Goal: Transaction & Acquisition: Obtain resource

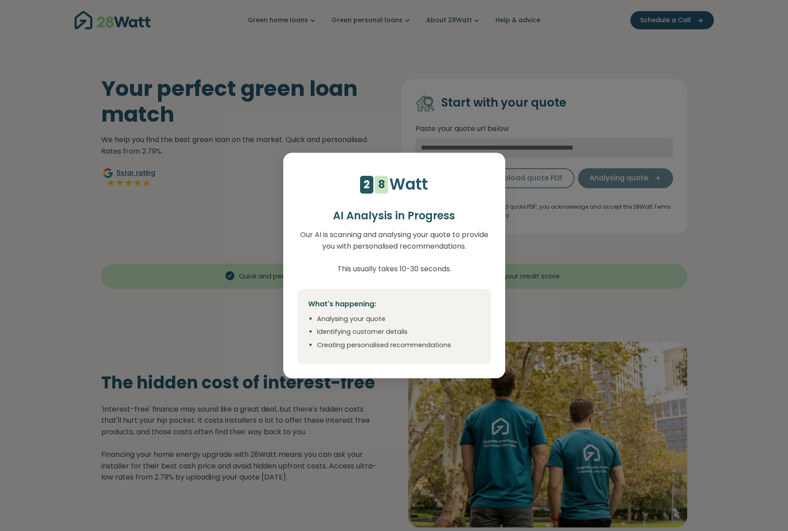
click at [426, 326] on ul "Analysing your quote Identifying customer details Creating personalised recomme…" at bounding box center [394, 332] width 172 height 36
select select "***"
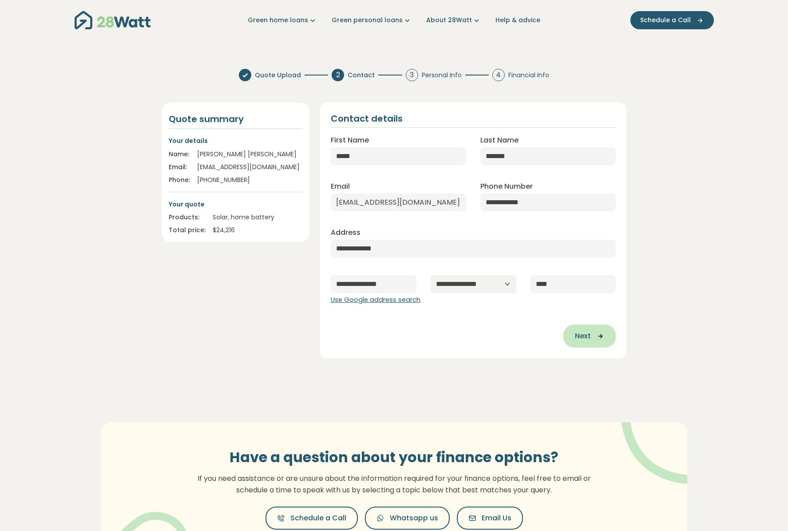
click at [589, 327] on button "Next" at bounding box center [590, 336] width 52 height 23
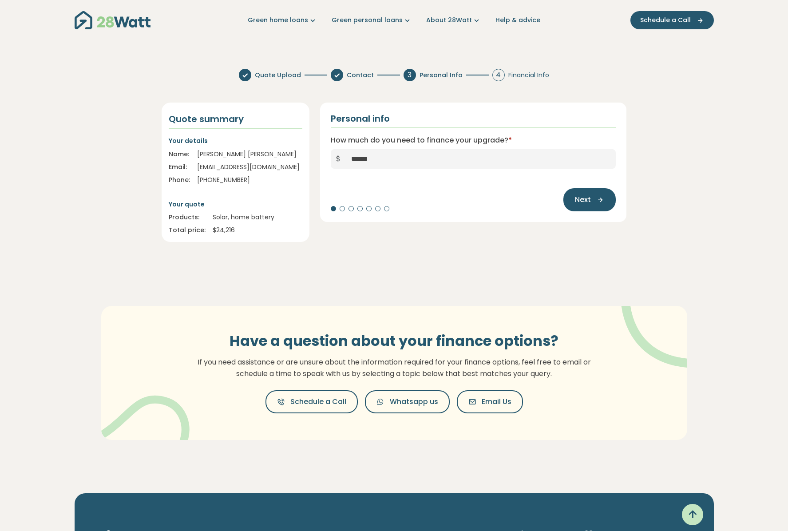
drag, startPoint x: 357, startPoint y: 160, endPoint x: 371, endPoint y: 160, distance: 14.7
click at [371, 160] on input "******" at bounding box center [481, 159] width 270 height 20
type input "******"
click at [606, 194] on button "Next" at bounding box center [590, 199] width 52 height 23
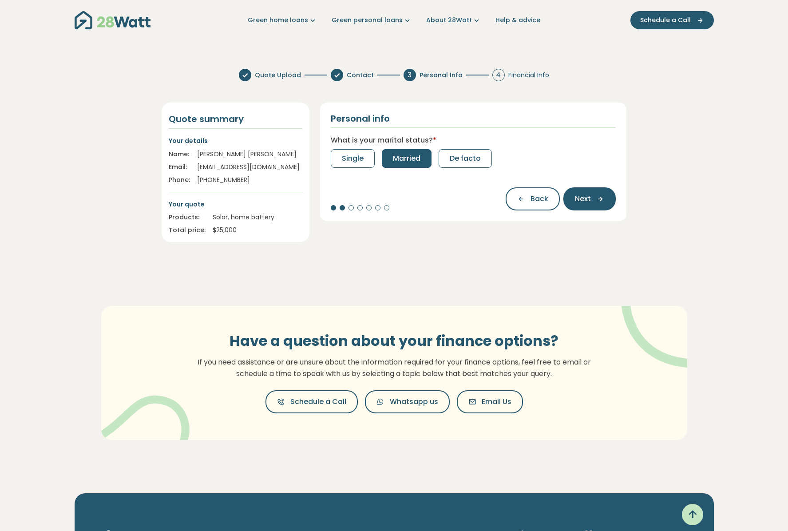
click at [410, 163] on span "Married" at bounding box center [407, 158] width 28 height 11
click at [405, 159] on button "2" at bounding box center [409, 158] width 27 height 19
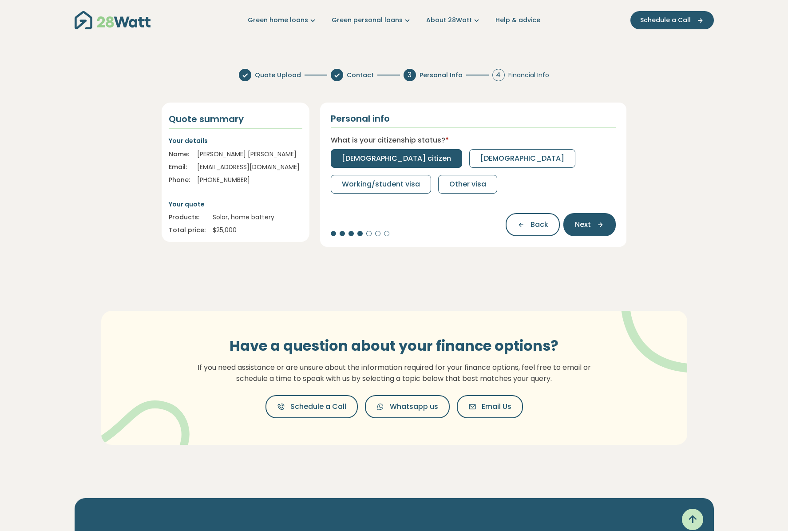
click at [376, 155] on span "[DEMOGRAPHIC_DATA] citizen" at bounding box center [396, 158] width 109 height 11
click at [376, 157] on button "Full-time" at bounding box center [358, 158] width 54 height 19
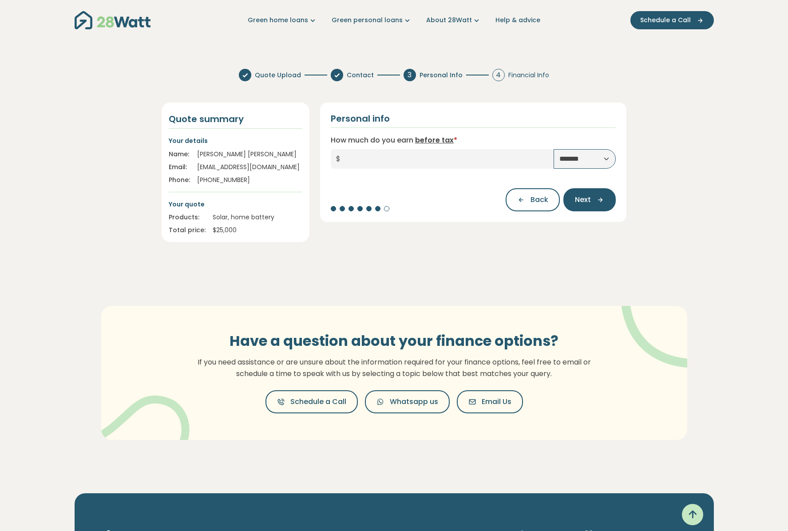
click at [578, 159] on select "**********" at bounding box center [585, 159] width 62 height 20
select select "******"
click at [554, 149] on select "**********" at bounding box center [585, 159] width 62 height 20
click at [411, 155] on input "How much do you earn before tax *" at bounding box center [450, 159] width 208 height 20
type input "*******"
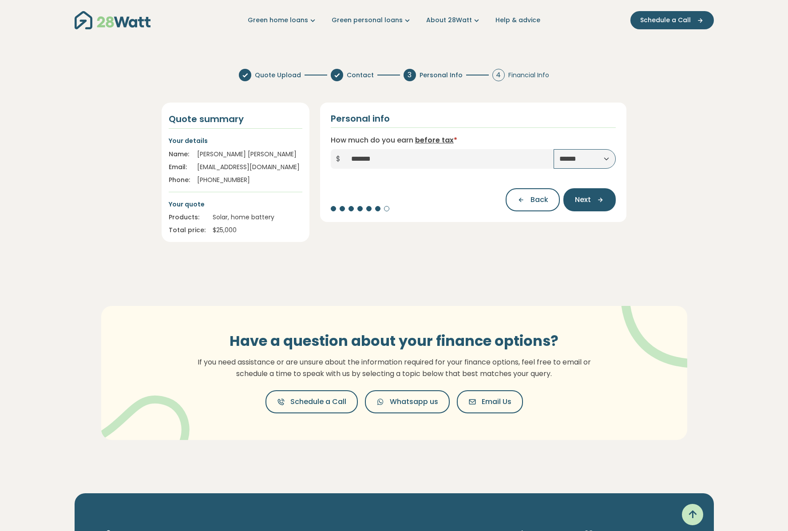
click at [405, 186] on div "Back Next" at bounding box center [474, 195] width 286 height 32
click at [591, 202] on span "Next" at bounding box center [583, 200] width 16 height 11
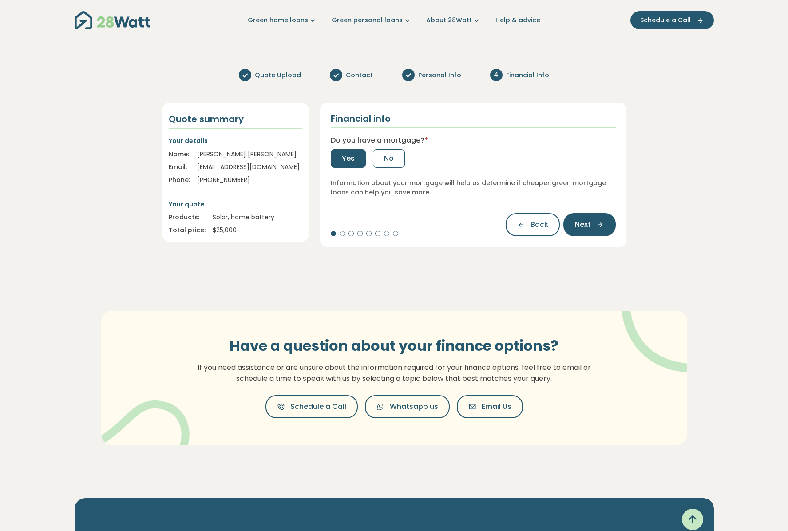
click at [350, 153] on button "Yes" at bounding box center [348, 158] width 35 height 19
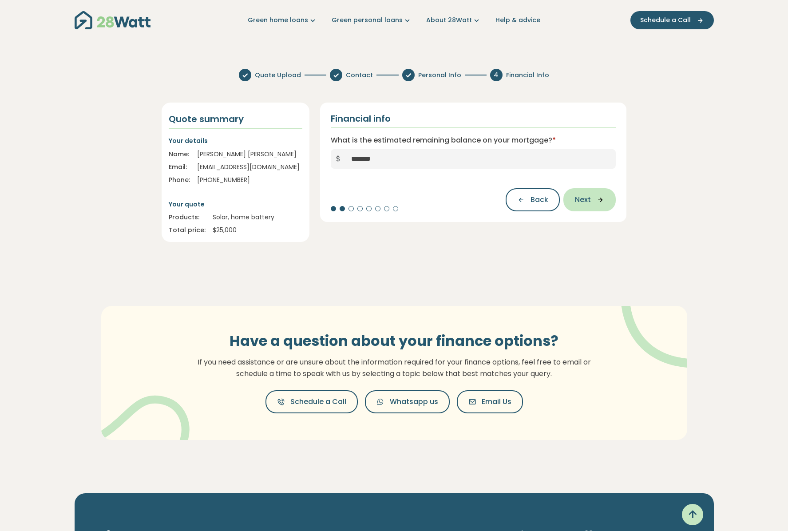
type input "*******"
click at [593, 206] on button "Next" at bounding box center [590, 199] width 52 height 23
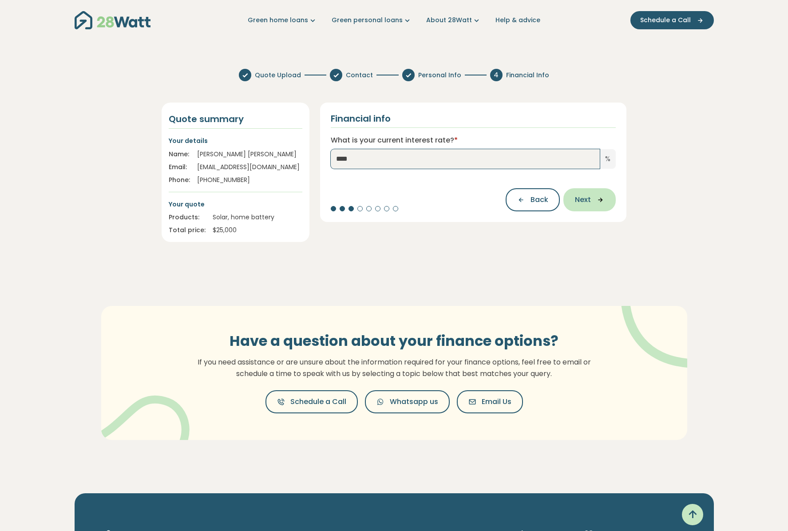
type input "****"
click at [608, 201] on button "Next" at bounding box center [590, 199] width 52 height 23
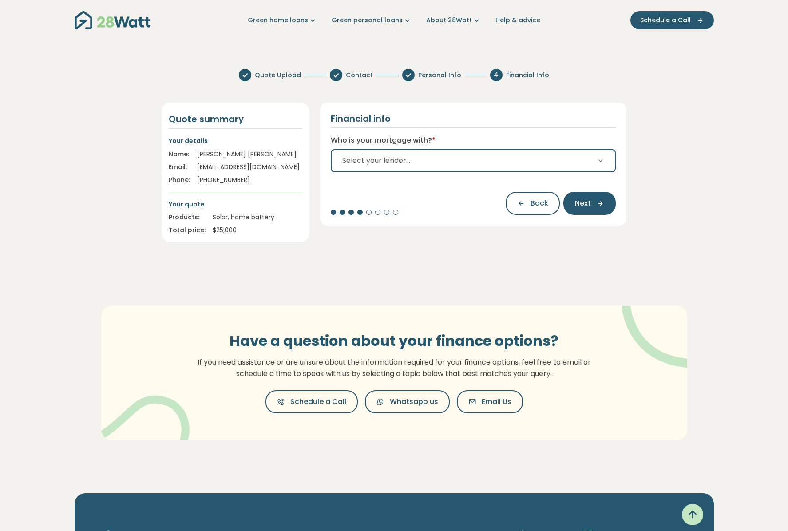
click at [545, 161] on button "Select your lender..." at bounding box center [474, 160] width 286 height 23
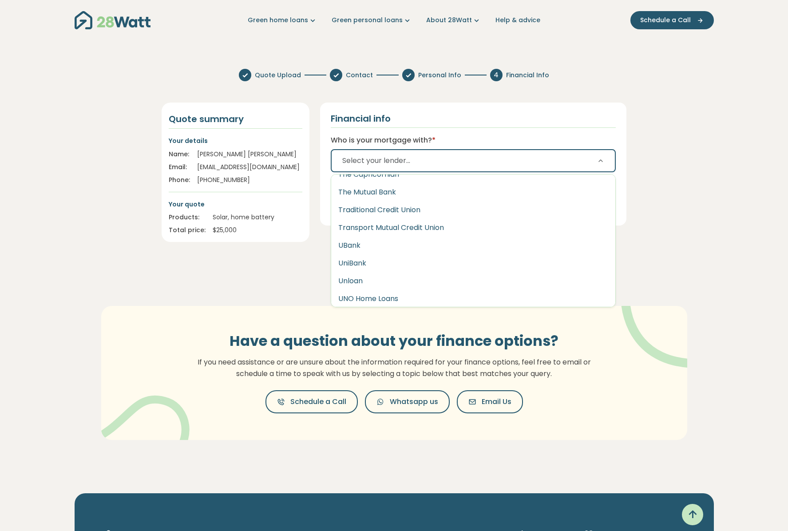
scroll to position [1460, 0]
click at [365, 239] on button "UBank" at bounding box center [473, 244] width 285 height 18
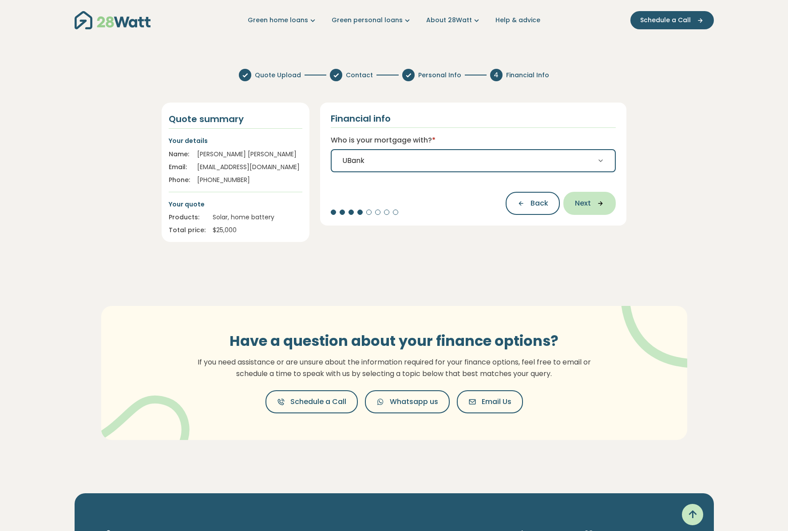
click at [583, 199] on span "Next" at bounding box center [583, 203] width 16 height 11
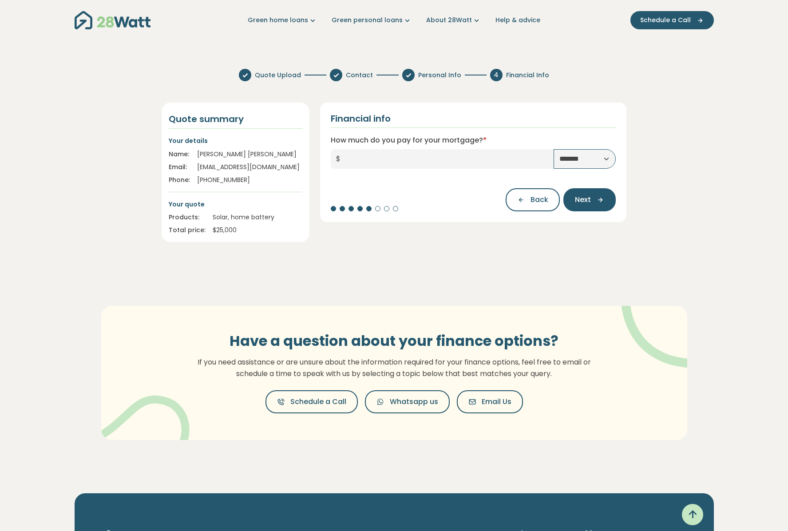
click at [565, 158] on select "**********" at bounding box center [585, 159] width 62 height 20
select select "**********"
click at [554, 149] on select "**********" at bounding box center [585, 159] width 62 height 20
click at [352, 157] on input "How much do you pay for your mortgage? *" at bounding box center [450, 159] width 208 height 20
type input "********"
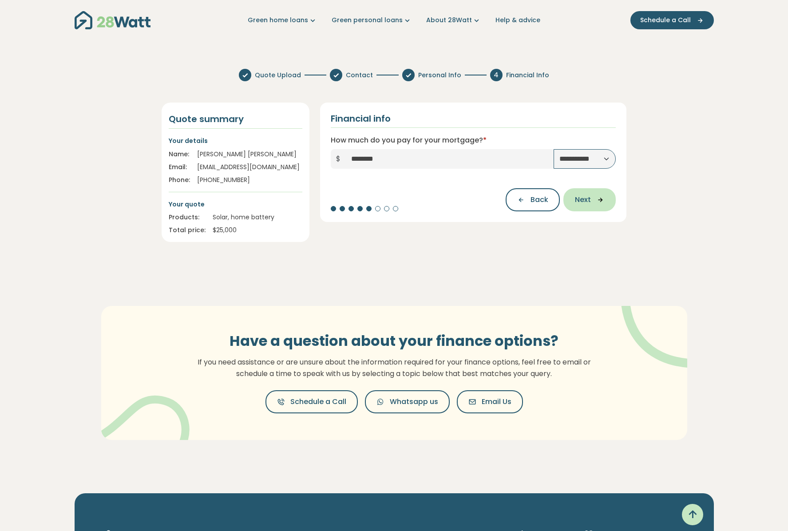
click at [598, 201] on icon "button" at bounding box center [597, 200] width 13 height 8
type input "*******"
click at [602, 196] on icon "button" at bounding box center [597, 200] width 13 height 8
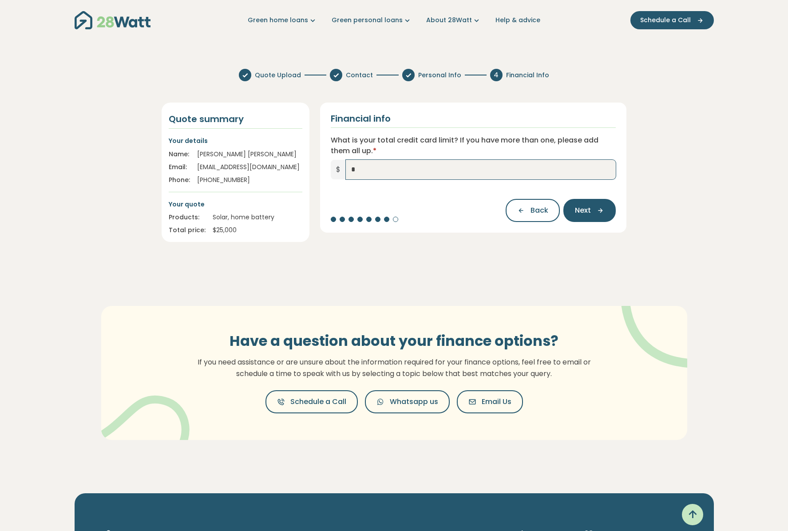
type input "*"
click at [435, 211] on div "Back Next" at bounding box center [474, 206] width 286 height 32
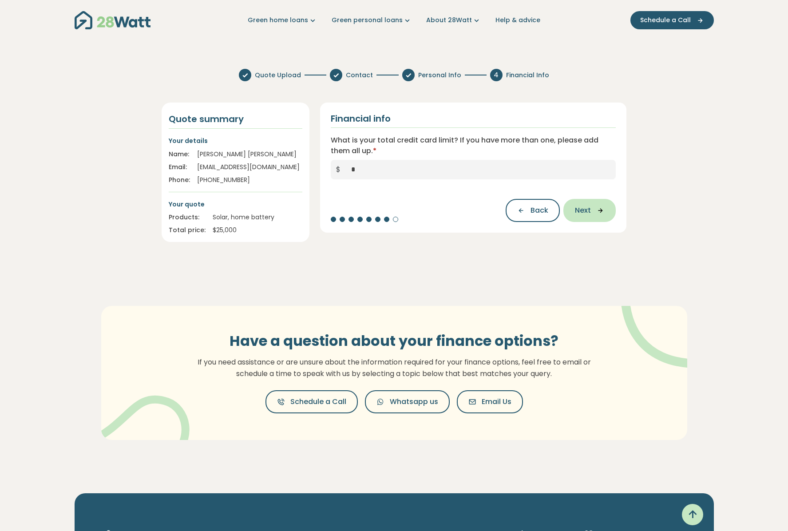
click at [592, 207] on icon "button" at bounding box center [597, 211] width 13 height 8
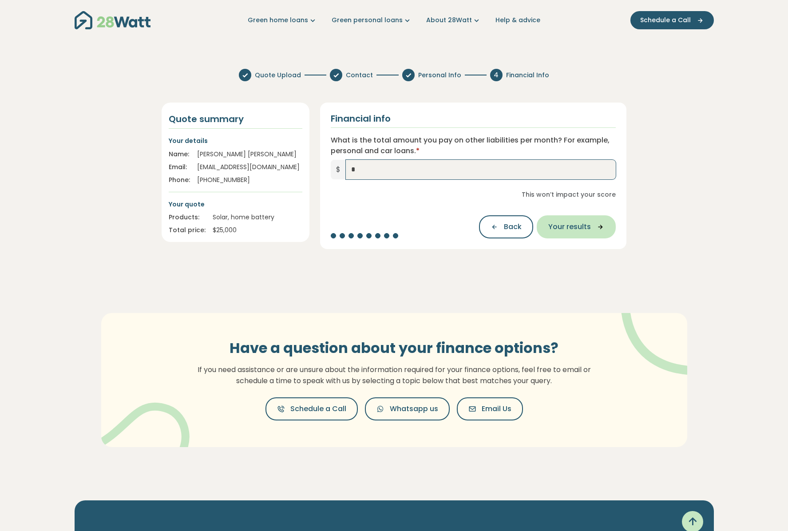
type input "*"
click at [579, 223] on span "Your results" at bounding box center [570, 227] width 43 height 11
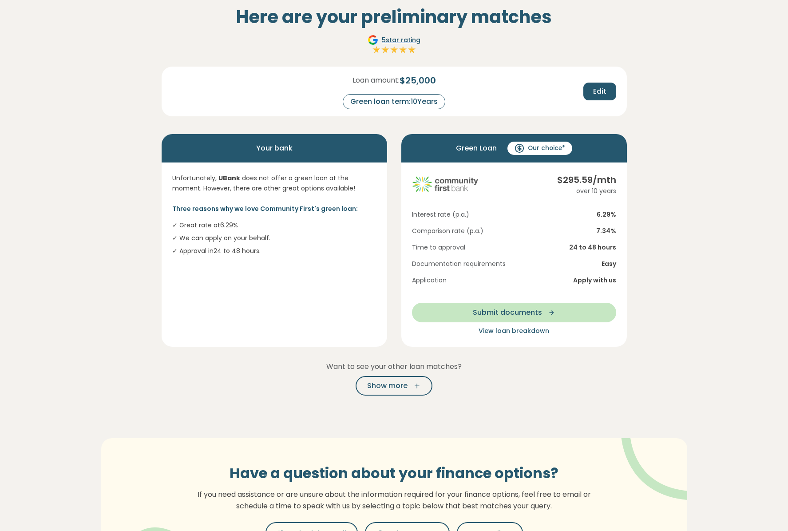
scroll to position [57, 0]
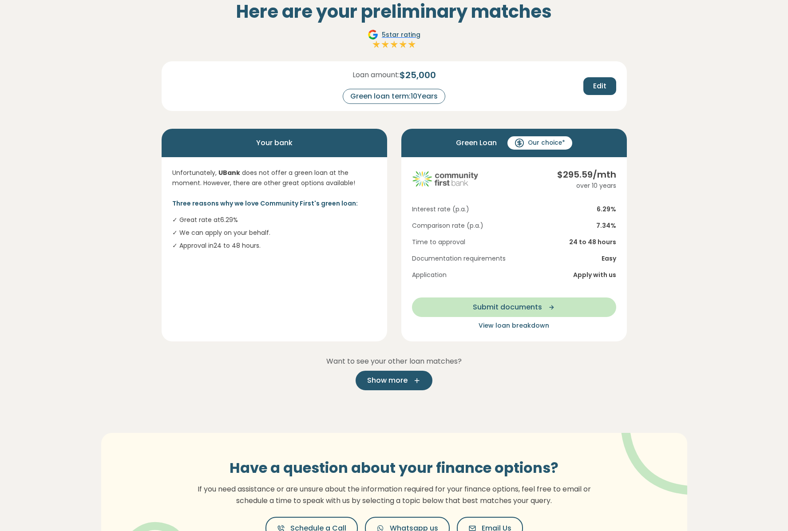
click at [422, 377] on button "Show more" at bounding box center [394, 381] width 77 height 20
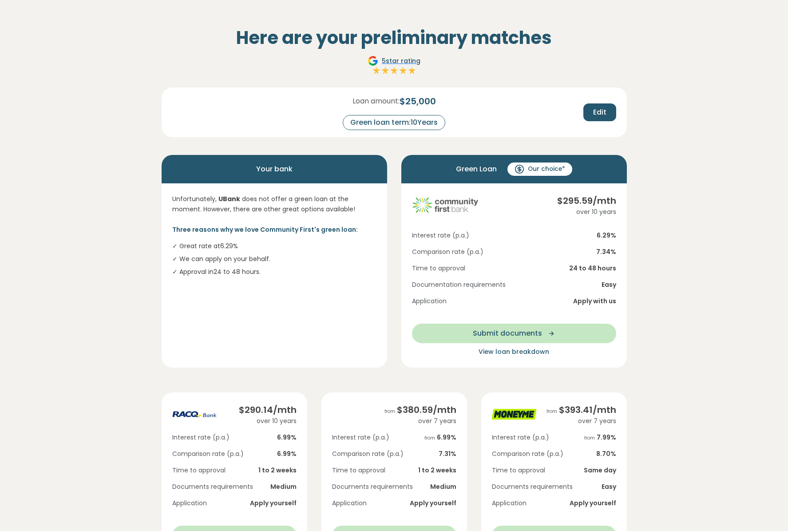
scroll to position [29, 0]
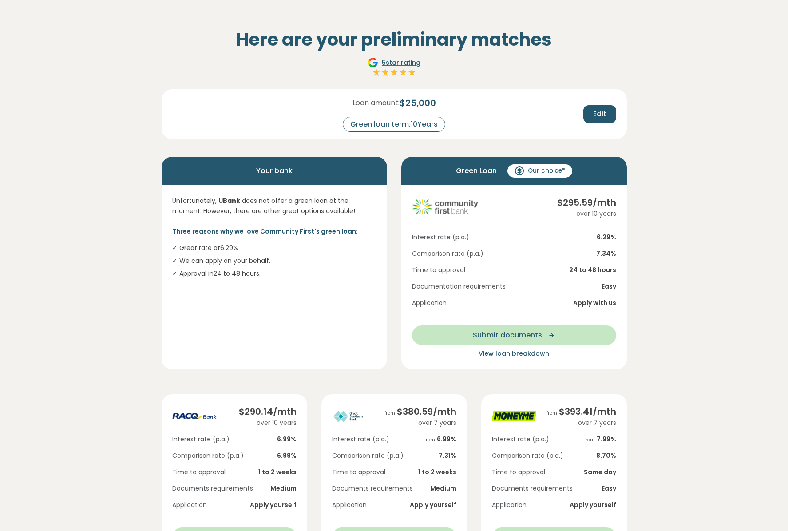
click at [426, 125] on div "Green loan term: 10 Years" at bounding box center [394, 124] width 103 height 15
click at [595, 114] on span "Edit" at bounding box center [599, 114] width 13 height 11
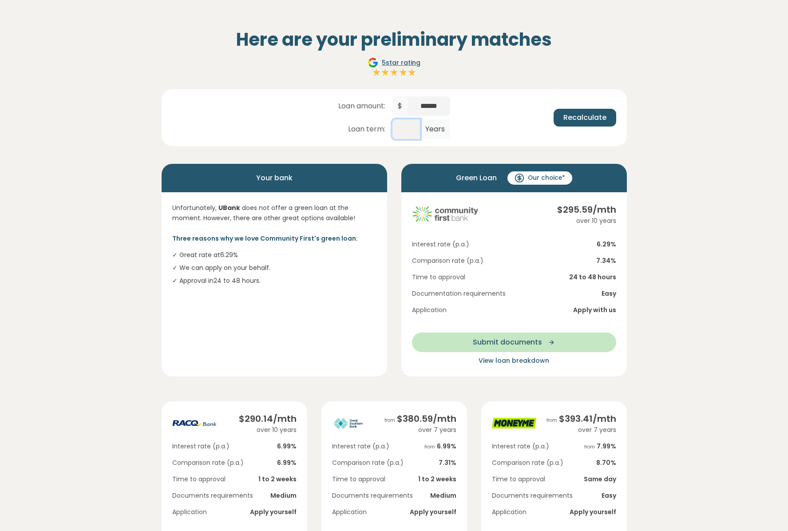
drag, startPoint x: 414, startPoint y: 128, endPoint x: 399, endPoint y: 128, distance: 15.5
click at [399, 128] on input "**" at bounding box center [407, 129] width 28 height 20
type input "*"
click at [563, 117] on button "Recalculate" at bounding box center [585, 118] width 63 height 18
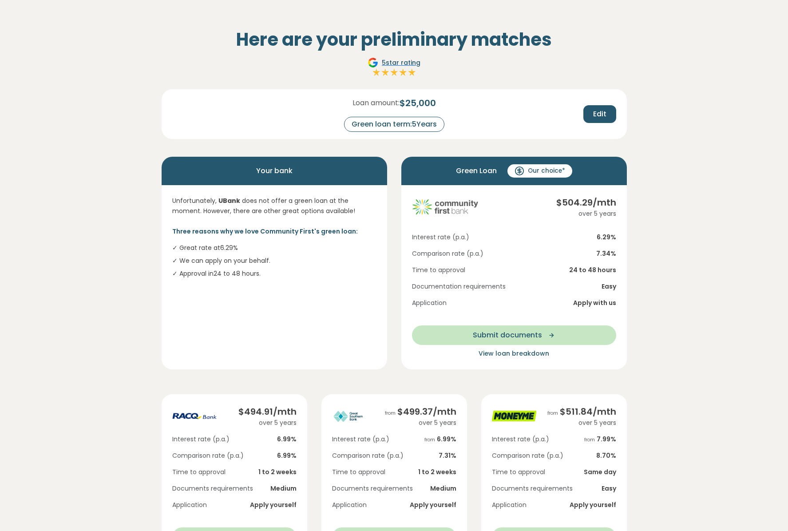
click at [425, 123] on div "Green loan term: 5 Years" at bounding box center [394, 124] width 100 height 15
click at [597, 115] on span "Edit" at bounding box center [599, 114] width 13 height 11
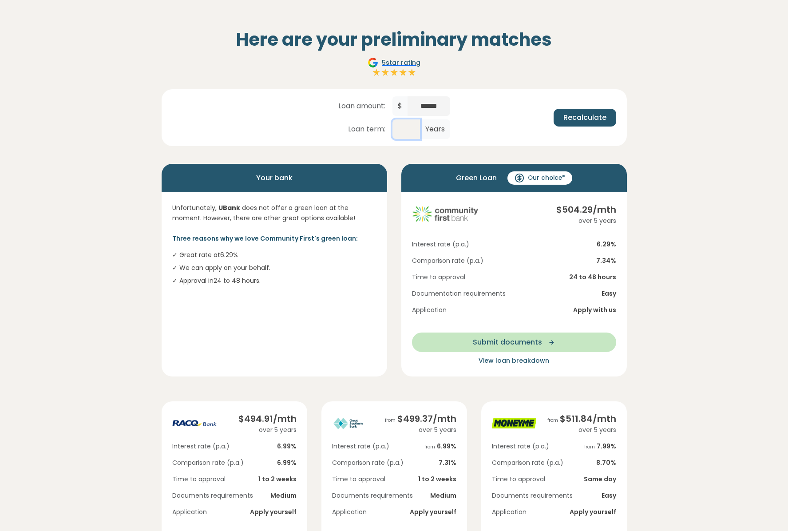
drag, startPoint x: 412, startPoint y: 129, endPoint x: 396, endPoint y: 129, distance: 16.0
click at [396, 129] on input "*" at bounding box center [407, 129] width 28 height 20
type input "*"
click at [605, 118] on span "Recalculate" at bounding box center [585, 117] width 43 height 11
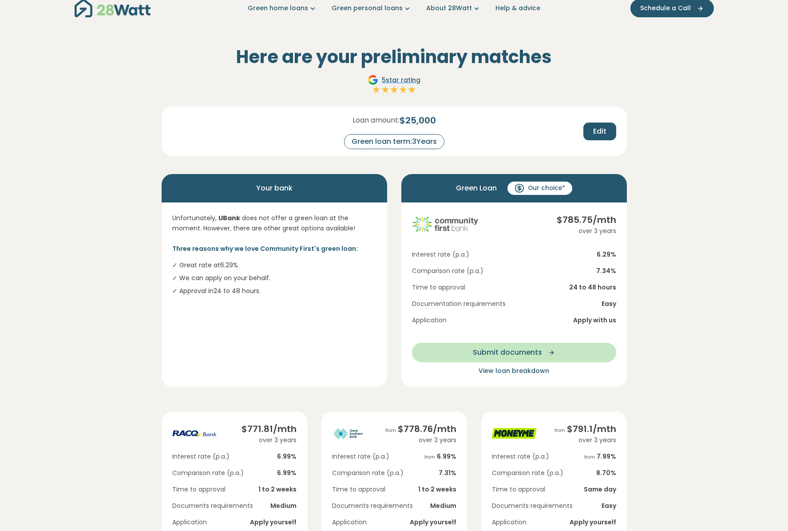
scroll to position [0, 0]
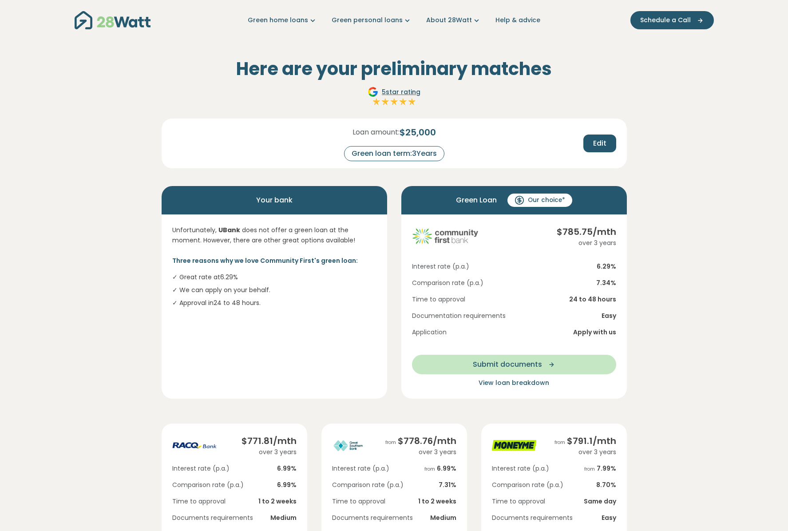
click at [181, 167] on div "Loan amount: $ 25,000 Green loan term: 3 Years Edit" at bounding box center [394, 144] width 465 height 50
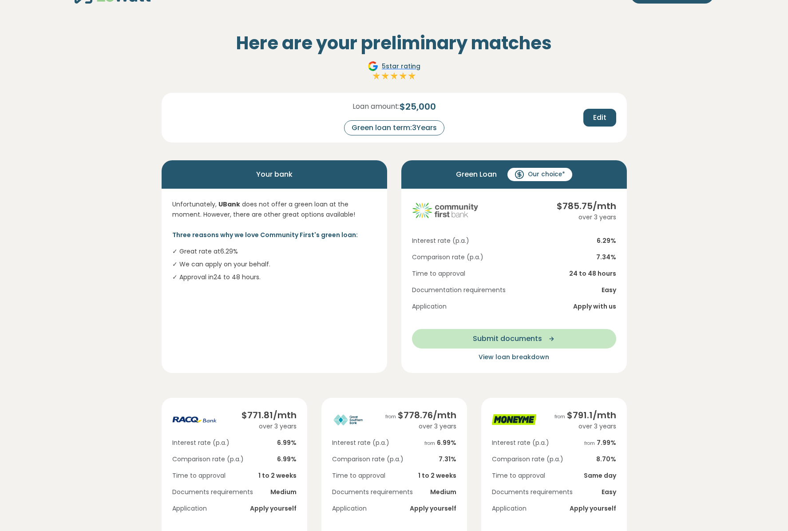
scroll to position [27, 0]
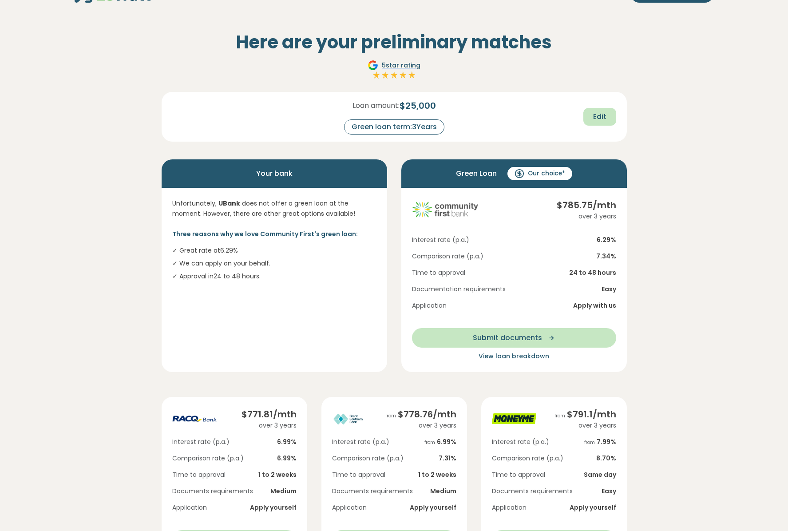
click at [604, 110] on button "Edit" at bounding box center [600, 117] width 33 height 18
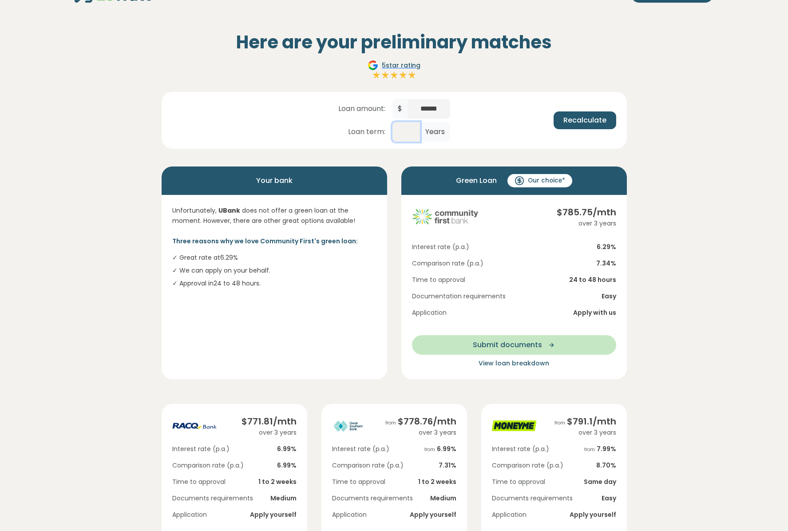
drag, startPoint x: 413, startPoint y: 139, endPoint x: 405, endPoint y: 138, distance: 8.0
click at [405, 138] on input "*" at bounding box center [407, 132] width 28 height 20
type input "*"
click at [568, 119] on span "Recalculate" at bounding box center [585, 120] width 43 height 11
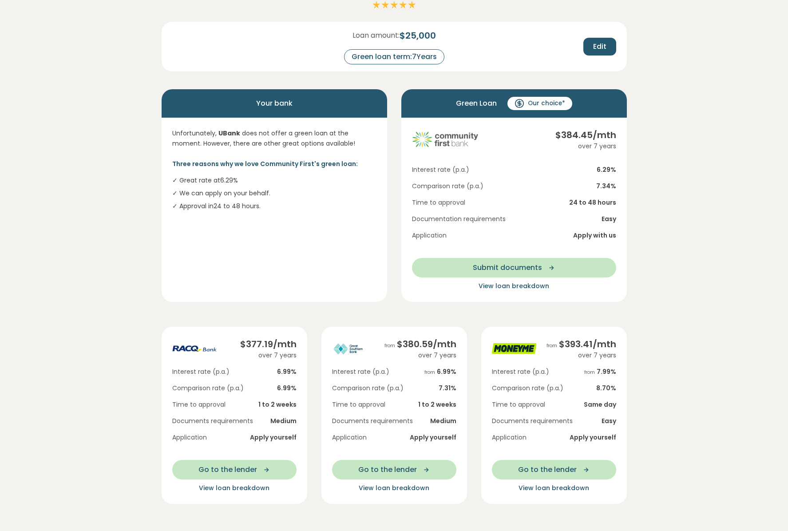
scroll to position [0, 0]
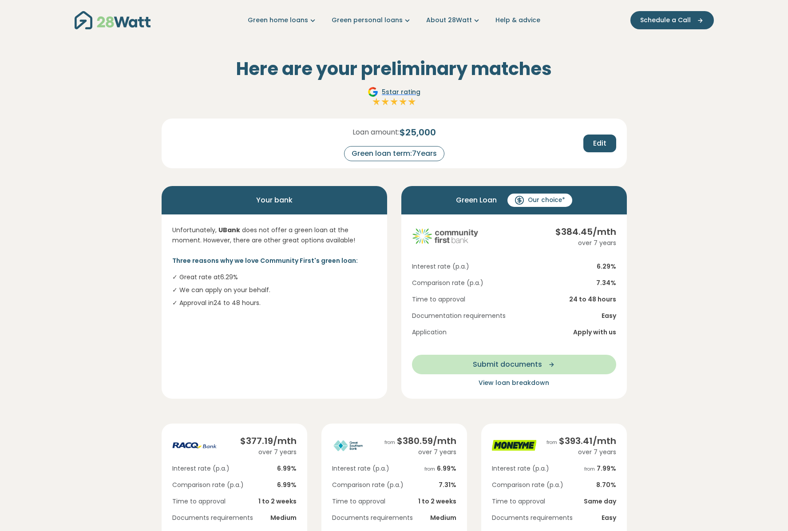
click at [477, 199] on span "Green Loan" at bounding box center [476, 200] width 41 height 14
click at [529, 202] on span "Our choice*" at bounding box center [546, 200] width 37 height 9
click at [563, 202] on span "Our choice*" at bounding box center [546, 200] width 37 height 9
click at [685, 154] on section "Here are your preliminary matches 5 star rating Loan amount: $ 25,000 Green loa…" at bounding box center [394, 426] width 788 height 773
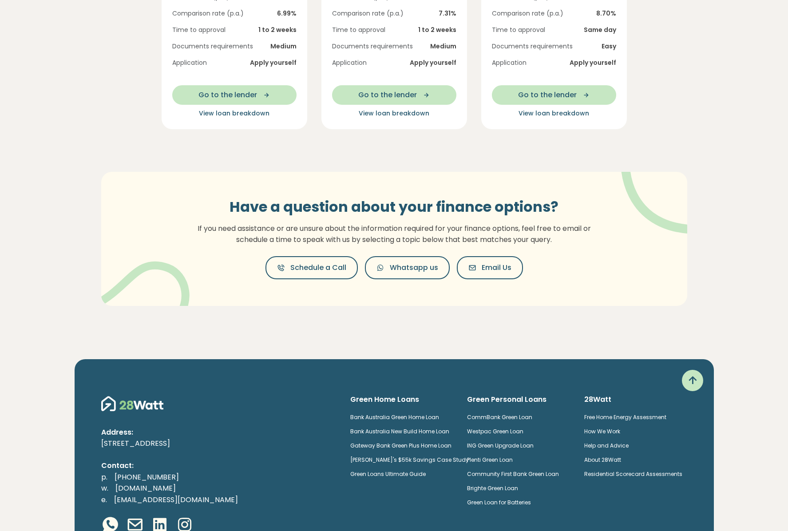
scroll to position [565, 0]
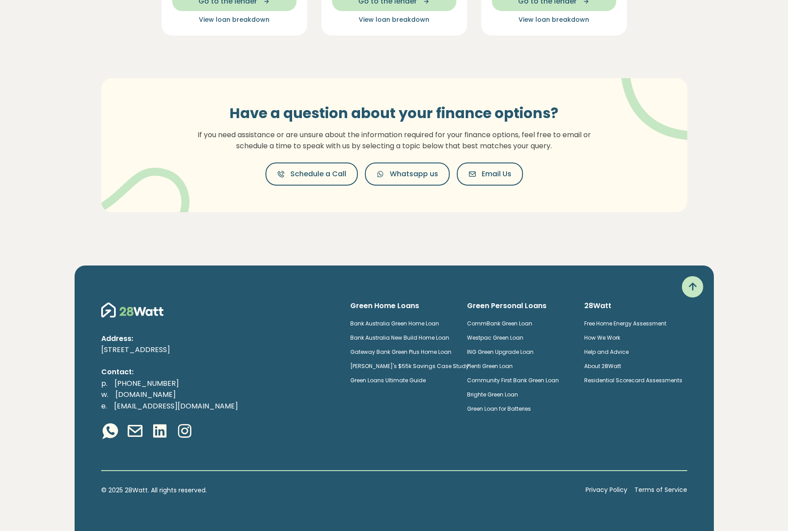
click at [518, 353] on link "ING Green Upgrade Loan" at bounding box center [500, 352] width 67 height 8
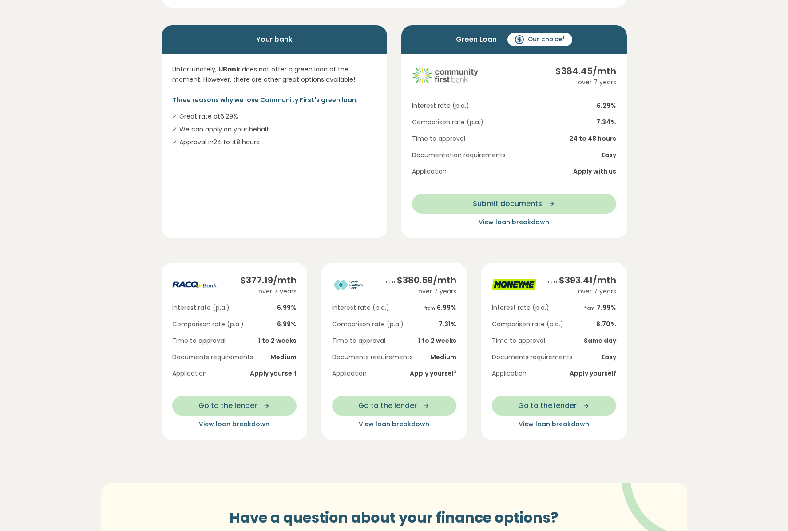
scroll to position [154, 0]
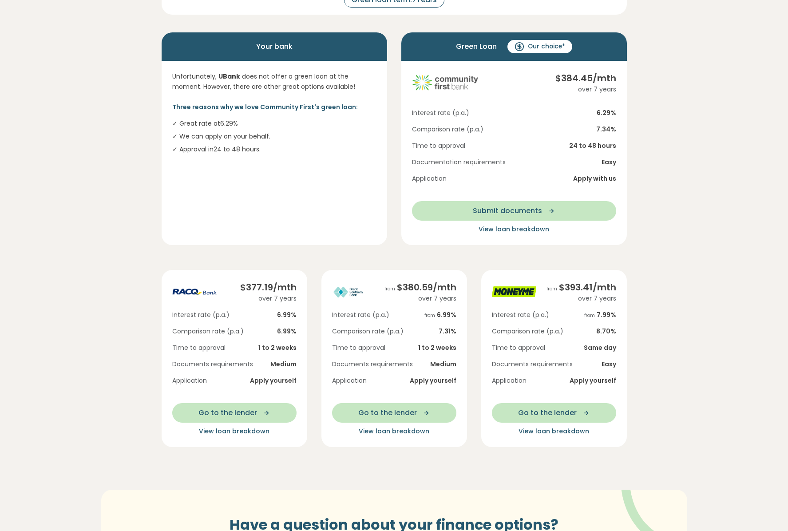
click at [316, 295] on div "from $ 380.59 /mth over 7 years Interest rate (p.a.) from 6.99 % Comparison rat…" at bounding box center [394, 358] width 160 height 177
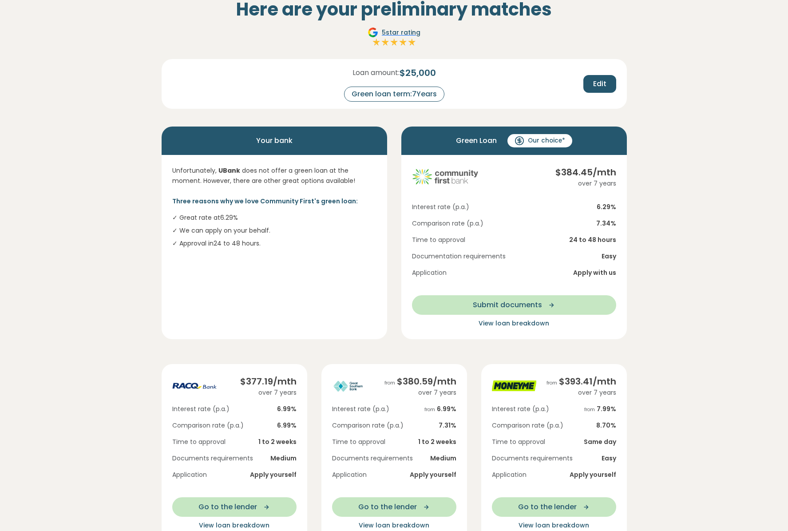
scroll to position [54, 0]
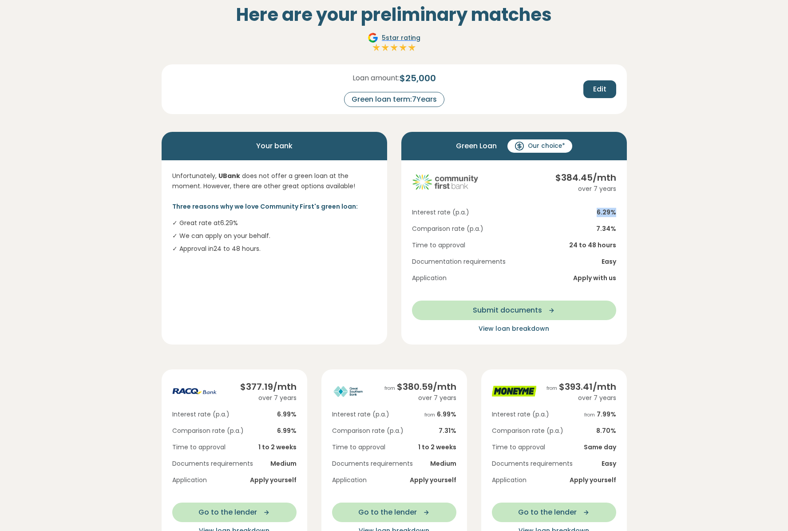
drag, startPoint x: 595, startPoint y: 213, endPoint x: 634, endPoint y: 212, distance: 39.5
click at [635, 212] on section "Here are your preliminary matches 5 star rating Loan amount: $ 25,000 Green loa…" at bounding box center [394, 372] width 788 height 773
click at [634, 212] on section "Here are your preliminary matches 5 star rating Loan amount: $ 25,000 Green loa…" at bounding box center [394, 372] width 788 height 773
drag, startPoint x: 295, startPoint y: 147, endPoint x: 256, endPoint y: 147, distance: 38.6
click at [256, 147] on div "Your bank" at bounding box center [275, 146] width 226 height 28
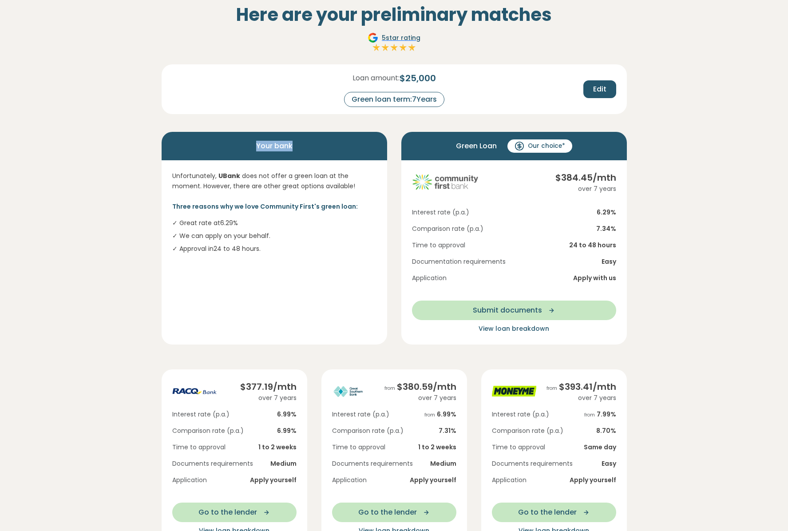
click at [239, 145] on div "Your bank" at bounding box center [275, 146] width 226 height 28
click at [487, 142] on span "Green Loan" at bounding box center [476, 146] width 41 height 14
click at [521, 146] on icon at bounding box center [519, 146] width 3 height 3
click at [500, 326] on span "View loan breakdown" at bounding box center [514, 328] width 71 height 9
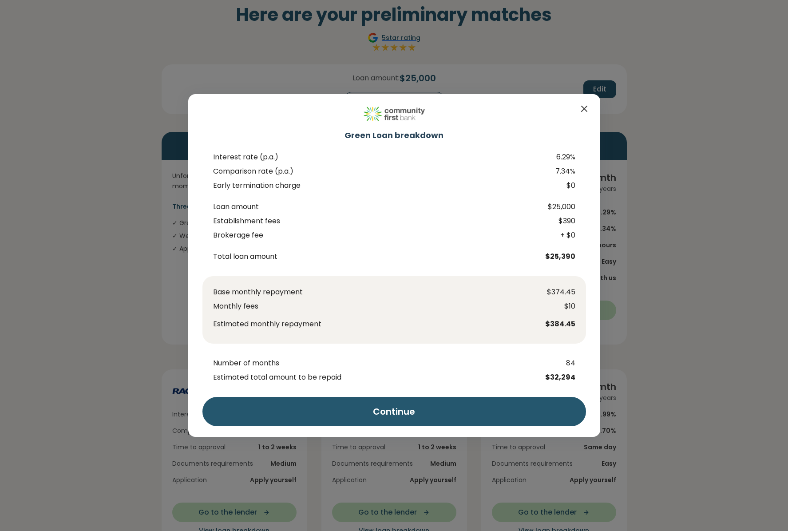
click at [585, 106] on icon "Close" at bounding box center [584, 108] width 11 height 11
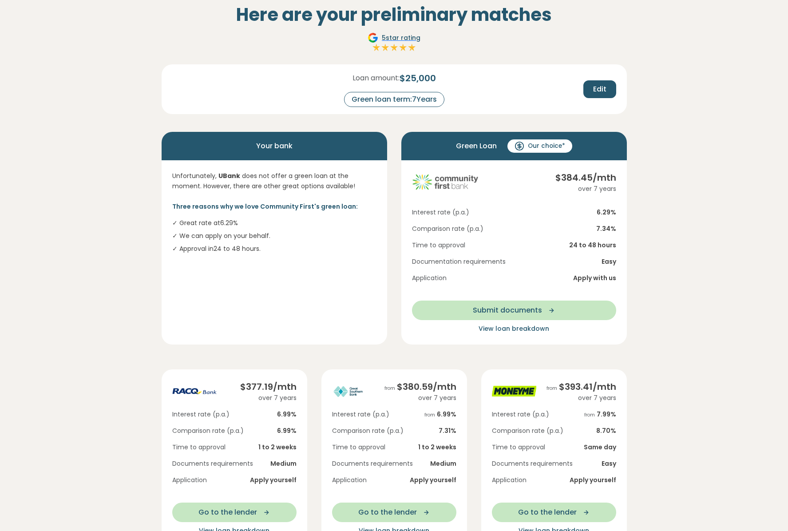
click at [423, 99] on div "Green loan term: 7 Years" at bounding box center [394, 99] width 100 height 15
click at [422, 99] on div "Green loan term: 7 Years" at bounding box center [394, 99] width 100 height 15
click at [413, 99] on div "Green loan term: 7 Years" at bounding box center [394, 99] width 100 height 15
click at [601, 81] on button "Edit" at bounding box center [600, 89] width 33 height 18
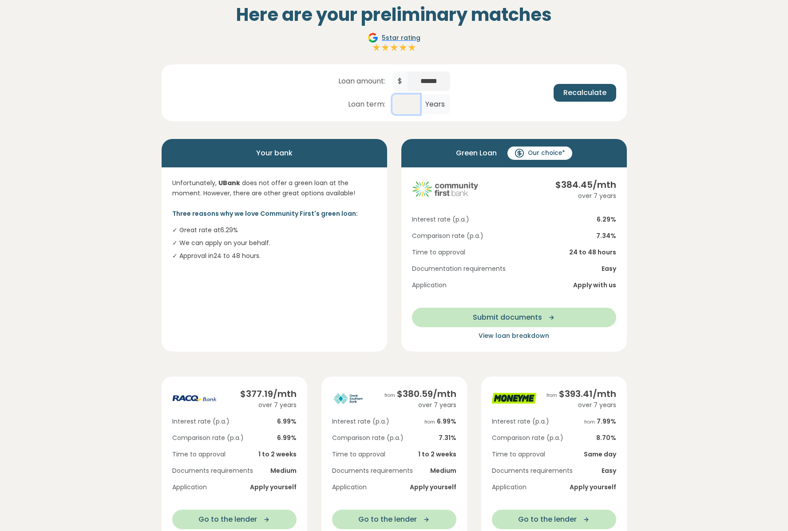
drag, startPoint x: 413, startPoint y: 99, endPoint x: 390, endPoint y: 99, distance: 23.5
click at [390, 99] on div "Loan amount: $ ****** Loan term: * Years" at bounding box center [394, 93] width 112 height 43
type input "**"
click at [569, 94] on span "Recalculate" at bounding box center [585, 92] width 43 height 11
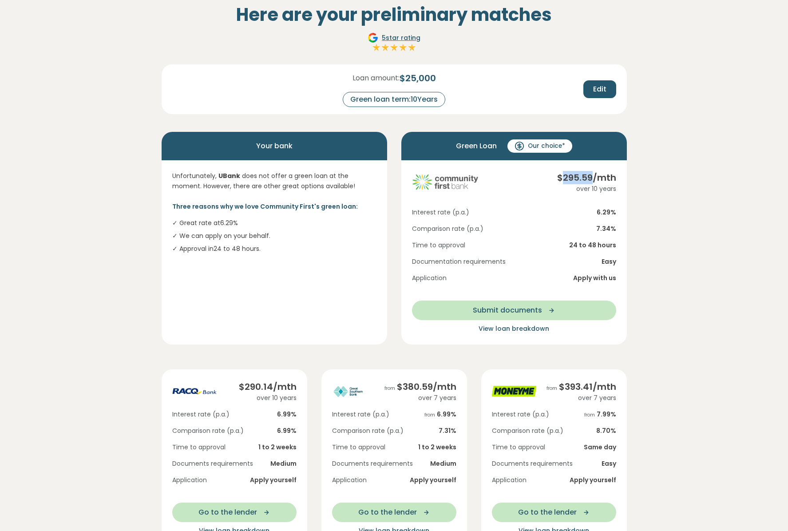
drag, startPoint x: 564, startPoint y: 180, endPoint x: 593, endPoint y: 183, distance: 29.9
click at [593, 183] on div "$ 295.59 /mth" at bounding box center [586, 177] width 59 height 13
click at [670, 217] on section "Here are your preliminary matches 5 star rating Loan amount: $ 25,000 Green loa…" at bounding box center [394, 372] width 788 height 773
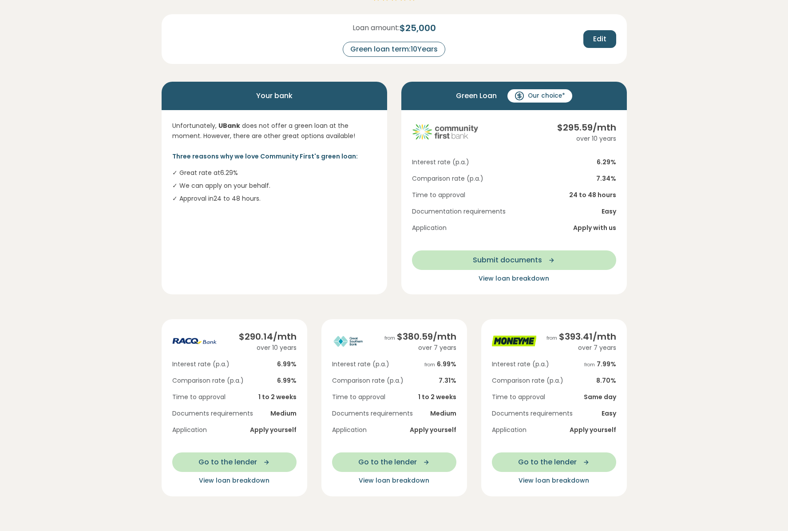
scroll to position [105, 0]
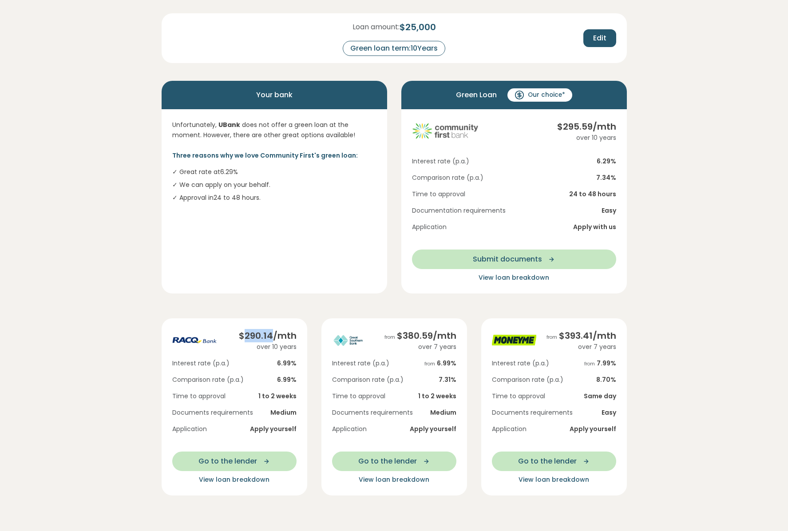
drag, startPoint x: 247, startPoint y: 335, endPoint x: 273, endPoint y: 334, distance: 25.8
click at [273, 334] on div "$ 290.14 /mth" at bounding box center [268, 335] width 58 height 13
drag, startPoint x: 272, startPoint y: 378, endPoint x: 299, endPoint y: 378, distance: 27.1
click at [300, 378] on div "$ 290.14 /mth over 10 years Interest rate (p.a.) 6.99 % Comparison rate (p.a.) …" at bounding box center [235, 406] width 146 height 177
click at [214, 344] on img at bounding box center [194, 340] width 44 height 22
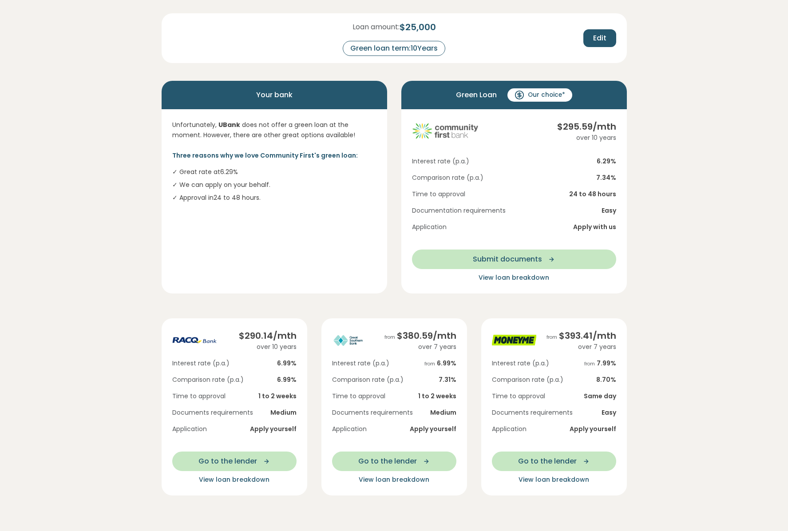
click at [398, 170] on div "Green Loan Our choice* $ 295.59 /mth over 10 years Interest rate (p.a.) 6.29 % …" at bounding box center [514, 187] width 240 height 213
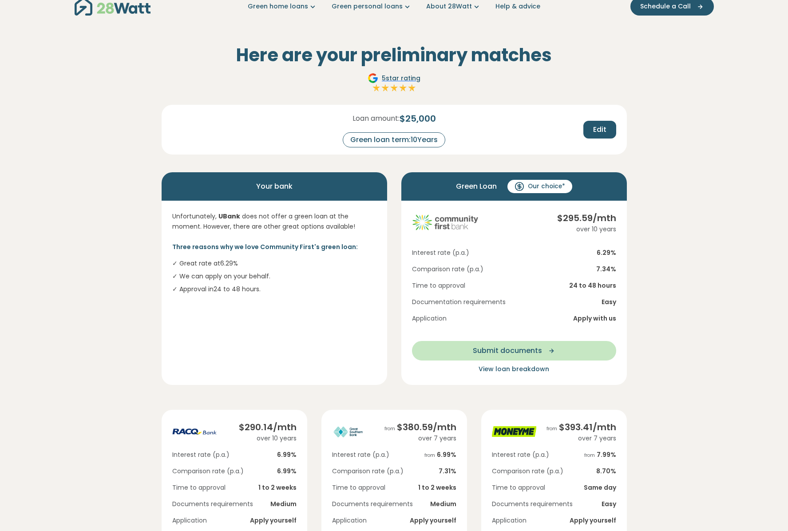
scroll to position [0, 0]
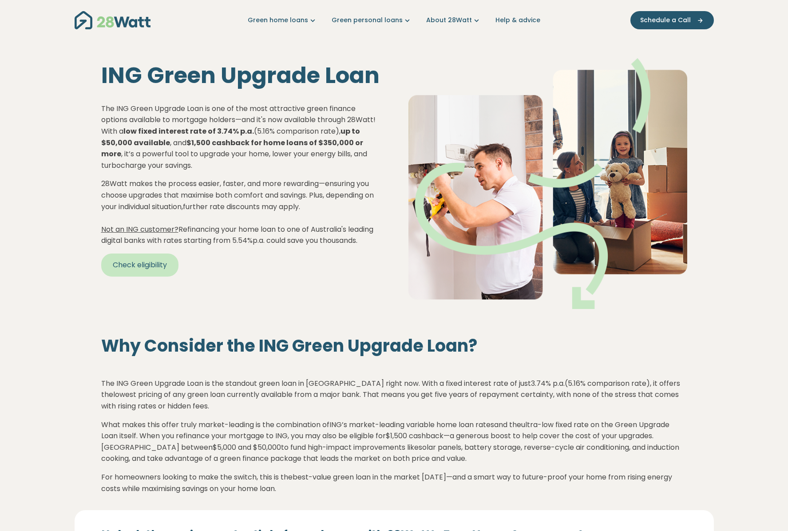
click at [160, 269] on link "Check eligibility" at bounding box center [139, 265] width 77 height 23
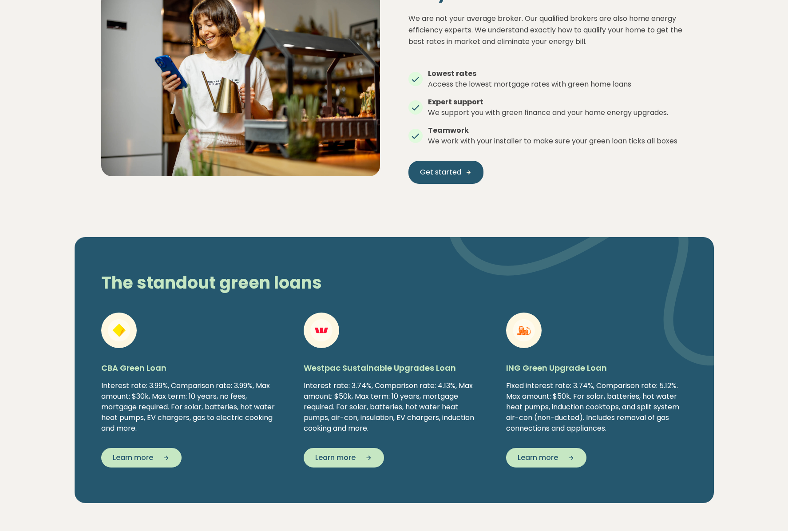
scroll to position [1261, 0]
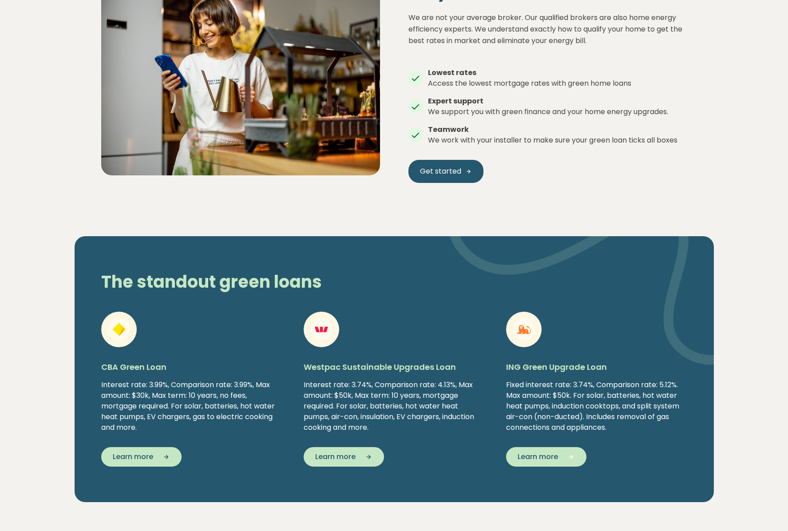
click at [547, 459] on span "Learn more" at bounding box center [538, 457] width 40 height 11
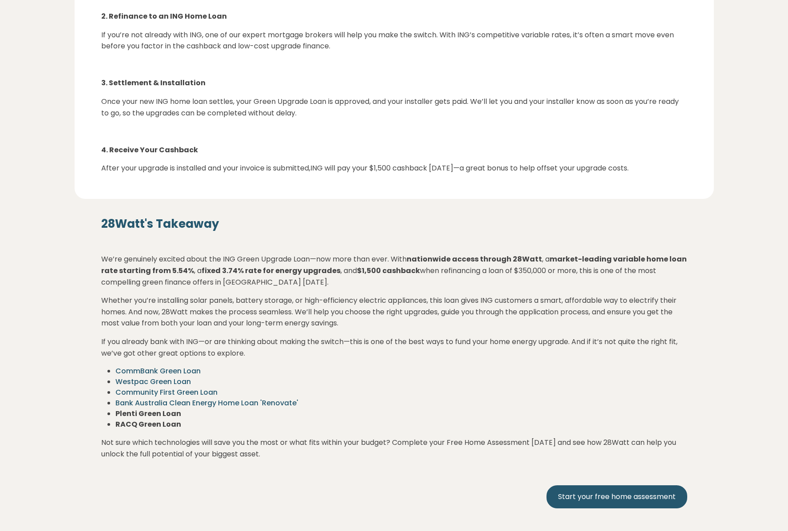
scroll to position [1407, 0]
